Goal: Navigation & Orientation: Find specific page/section

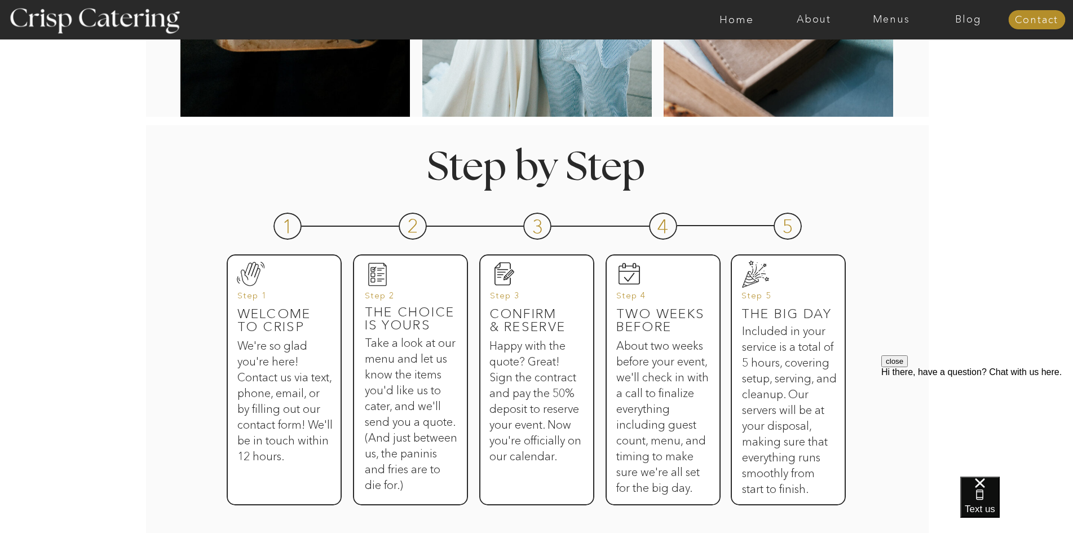
scroll to position [395, 0]
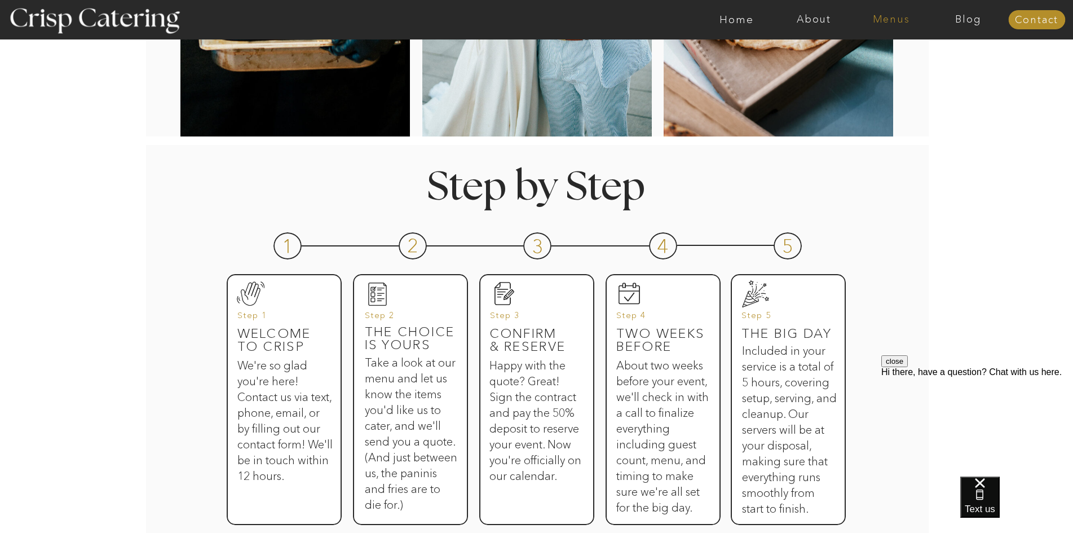
click at [896, 21] on nav "Menus" at bounding box center [891, 19] width 77 height 11
click at [879, 64] on nav "Winter (Sep-Feb)" at bounding box center [890, 66] width 92 height 11
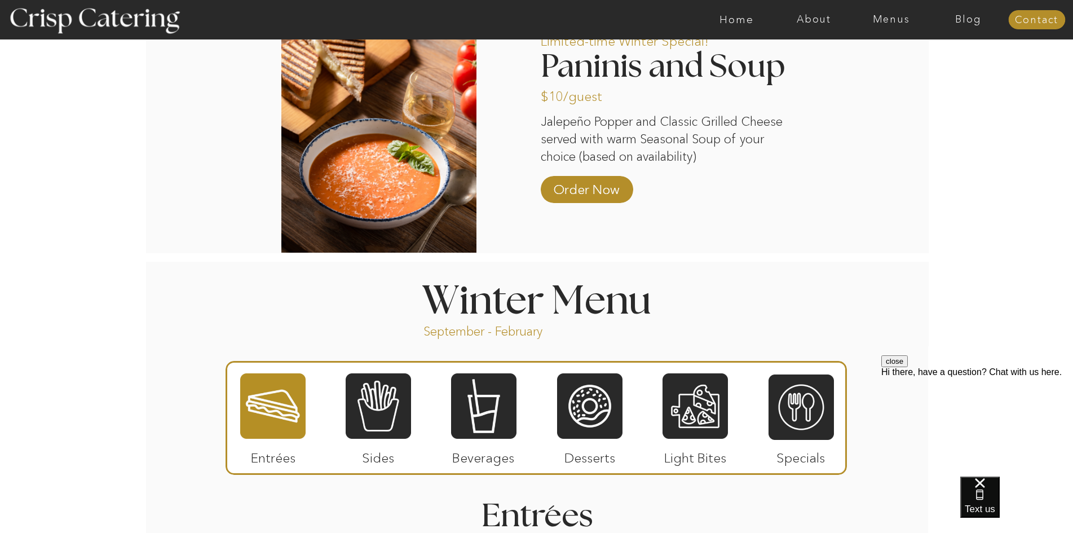
scroll to position [1015, 0]
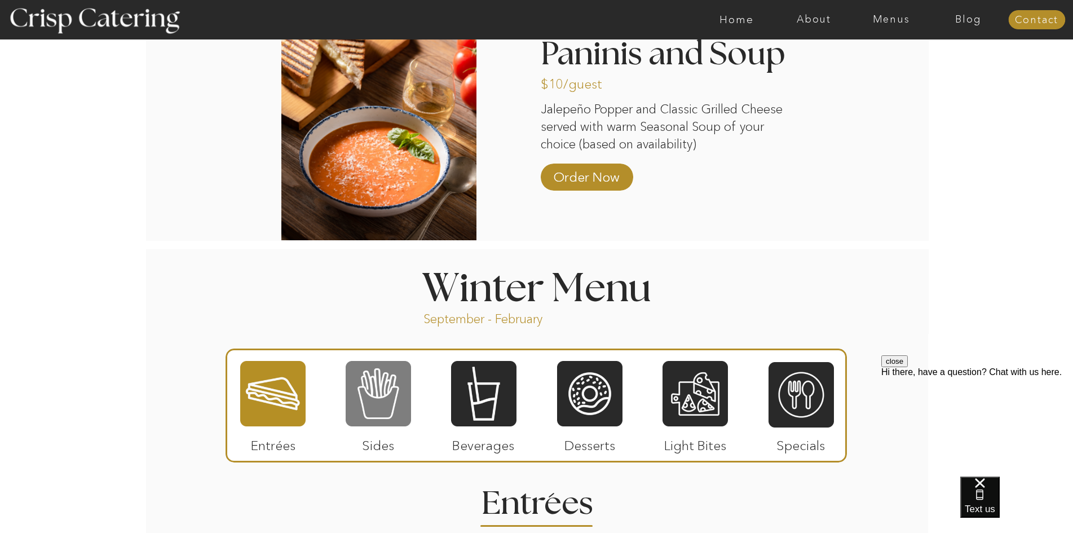
click at [365, 386] on div at bounding box center [378, 394] width 65 height 68
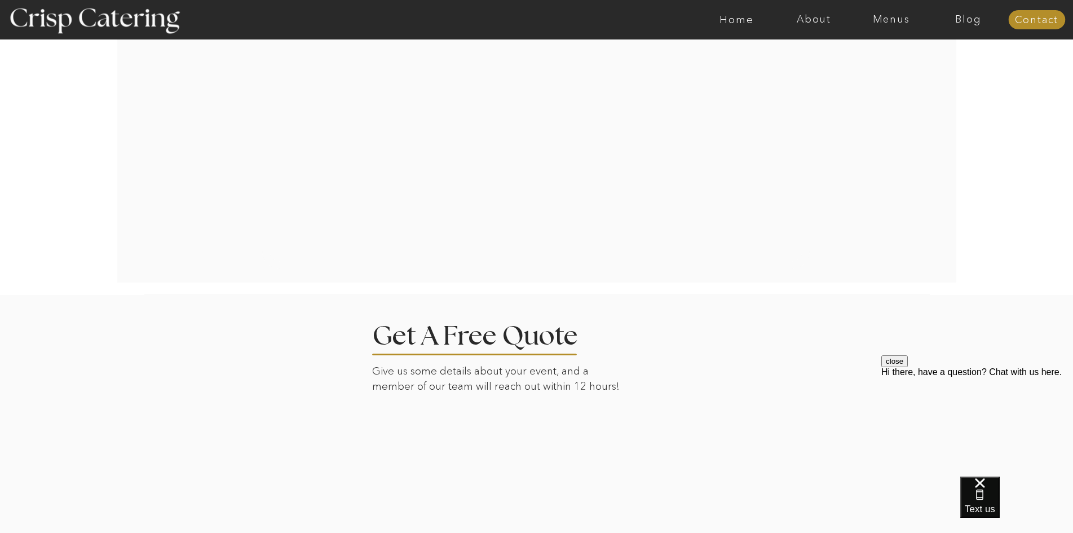
scroll to position [2396, 0]
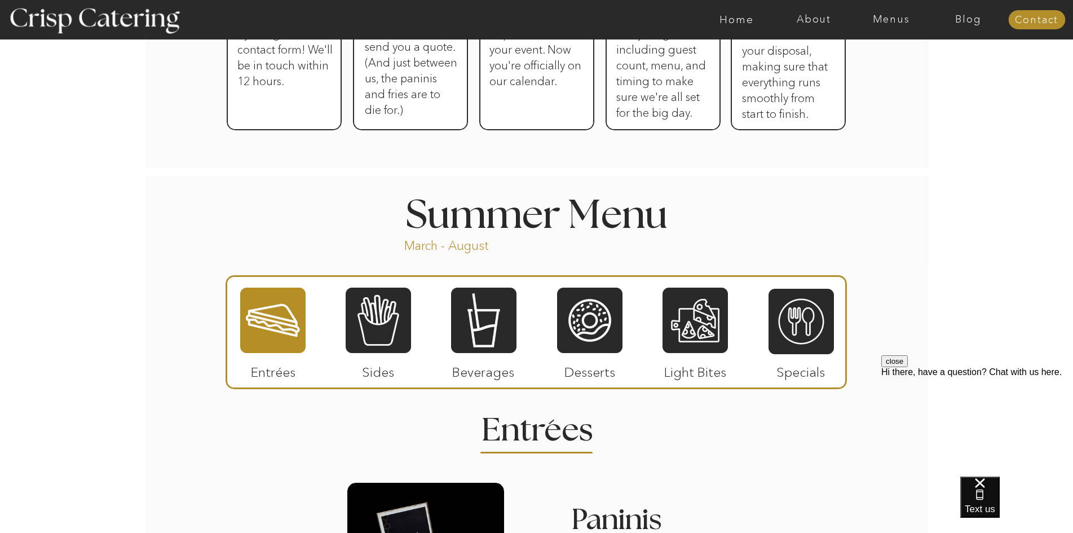
scroll to position [733, 0]
